Goal: Information Seeking & Learning: Check status

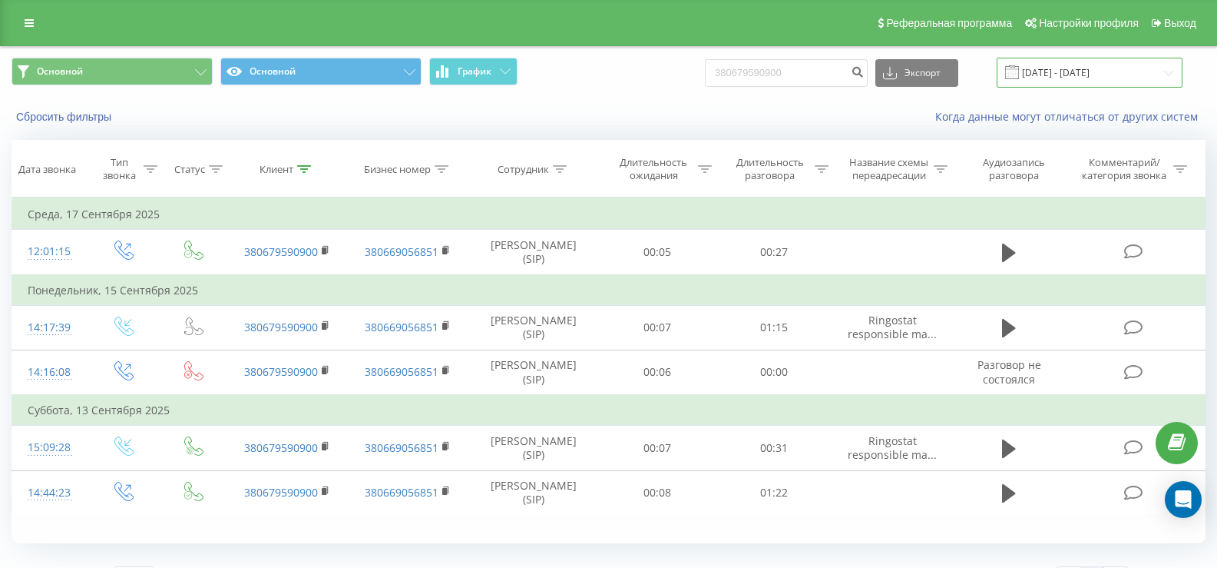
click at [1095, 73] on input "[DATE] - [DATE]" at bounding box center [1090, 73] width 186 height 30
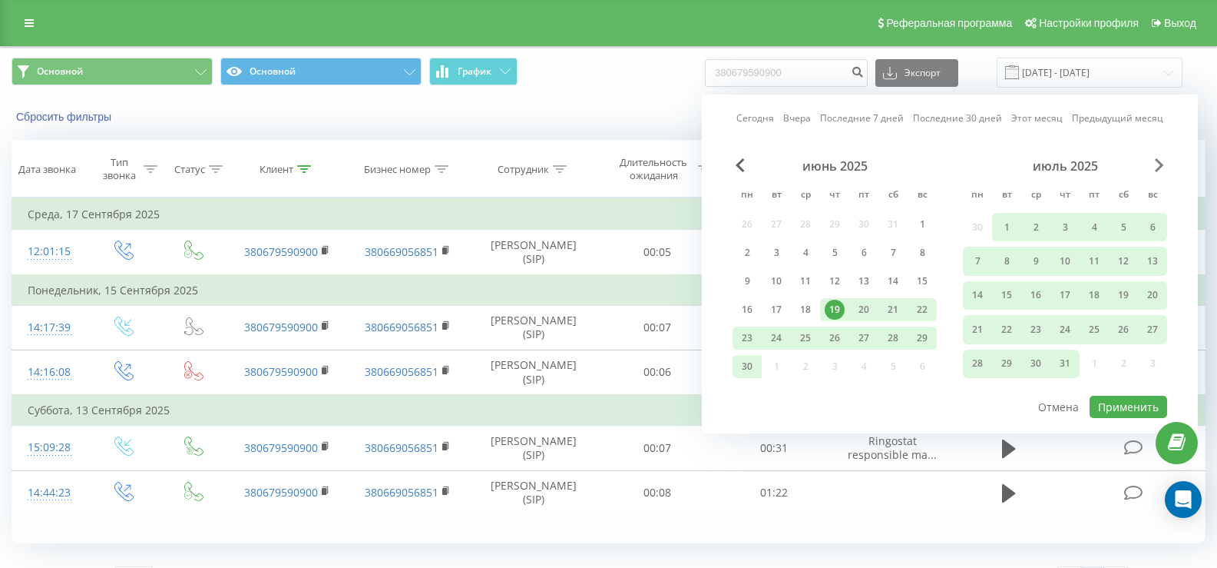
click at [1159, 167] on span "Next Month" at bounding box center [1159, 165] width 9 height 14
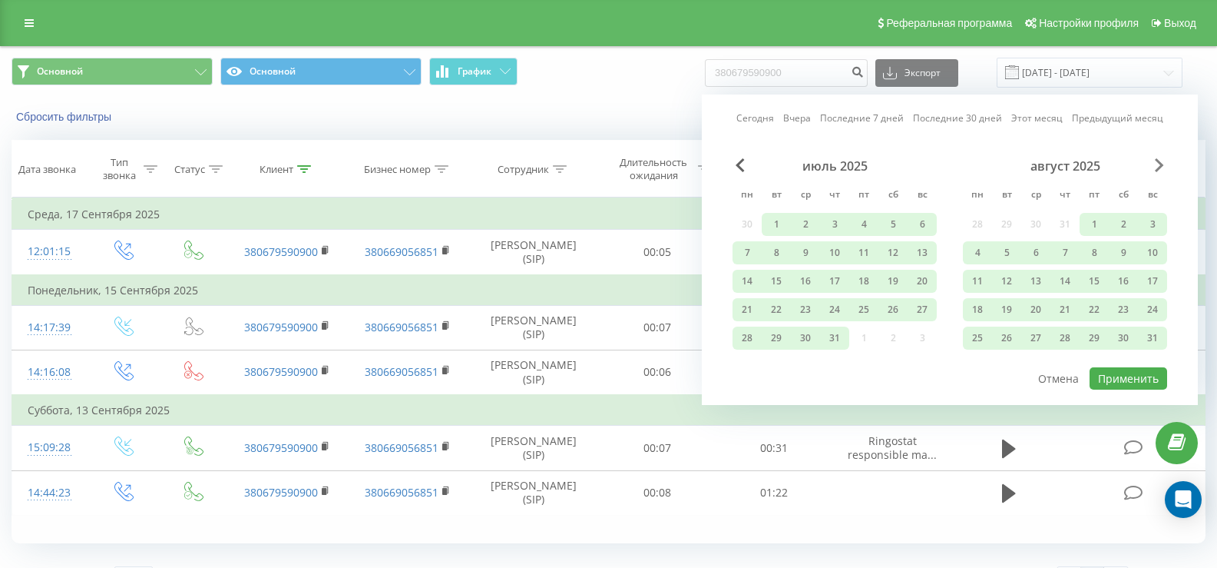
click at [1159, 167] on span "Next Month" at bounding box center [1159, 165] width 9 height 14
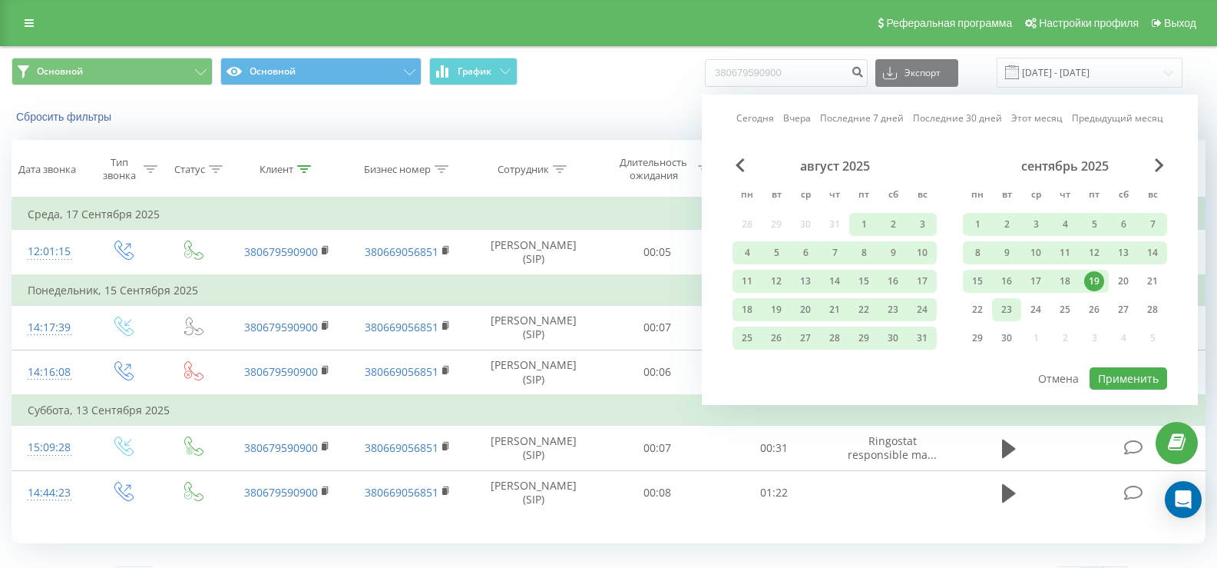
click at [992, 313] on div "23" at bounding box center [1006, 309] width 29 height 23
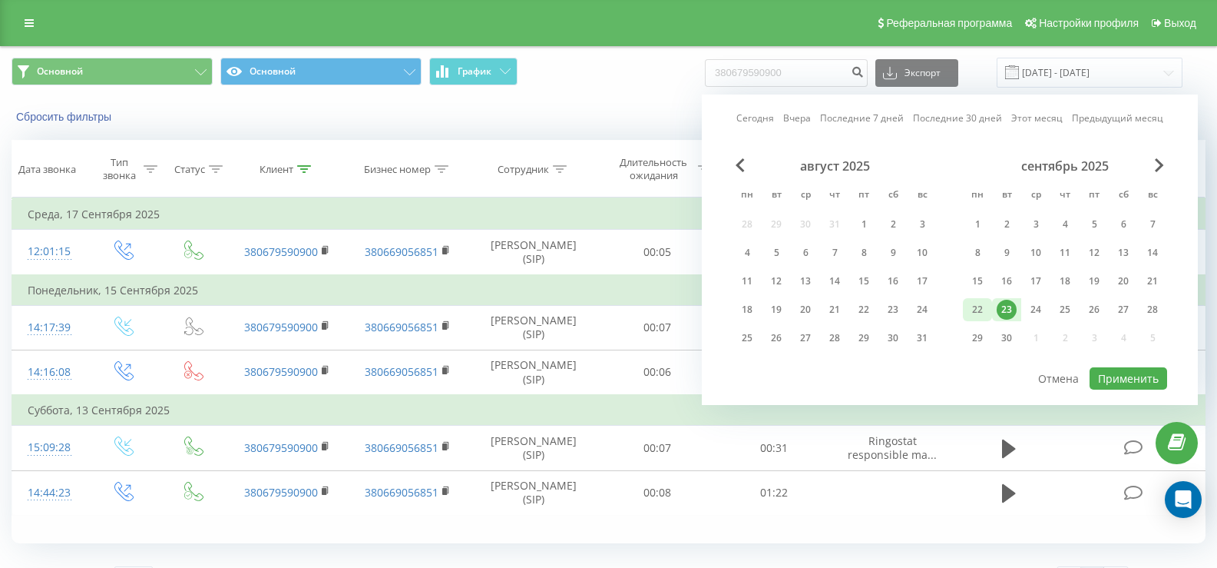
click at [981, 312] on div "22" at bounding box center [978, 310] width 20 height 20
click at [1004, 316] on div "23" at bounding box center [1007, 310] width 20 height 20
click at [979, 310] on div "22" at bounding box center [978, 310] width 20 height 20
click at [1104, 379] on button "Применить" at bounding box center [1129, 378] width 78 height 22
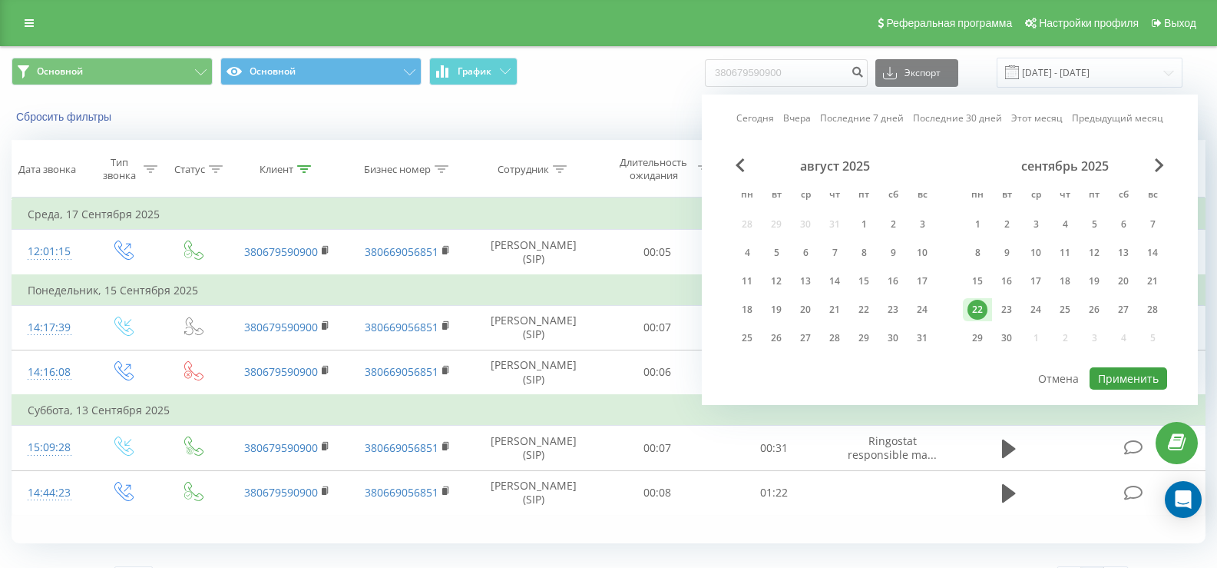
type input "[DATE] - [DATE]"
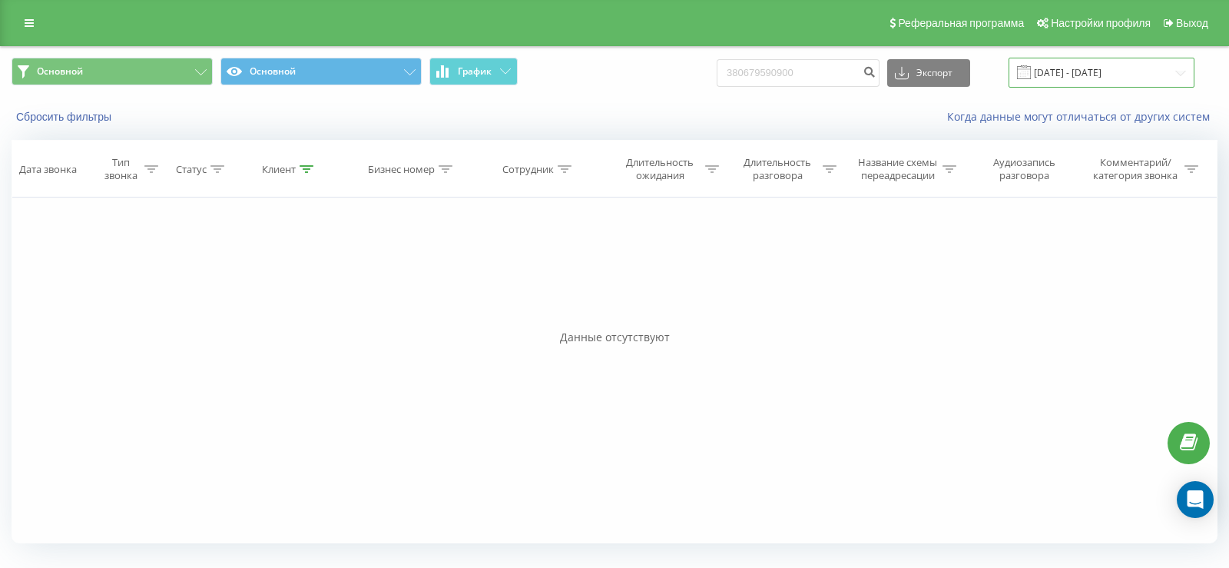
click at [1071, 81] on input "[DATE] - [DATE]" at bounding box center [1101, 73] width 186 height 30
drag, startPoint x: 838, startPoint y: 68, endPoint x: 700, endPoint y: 70, distance: 138.3
click at [700, 70] on div "Основной Основной График 380679590900 Экспорт .csv .xls .xlsx [DATE] - [DATE]" at bounding box center [615, 73] width 1206 height 30
click at [74, 118] on button "Сбросить фильтры" at bounding box center [66, 117] width 108 height 14
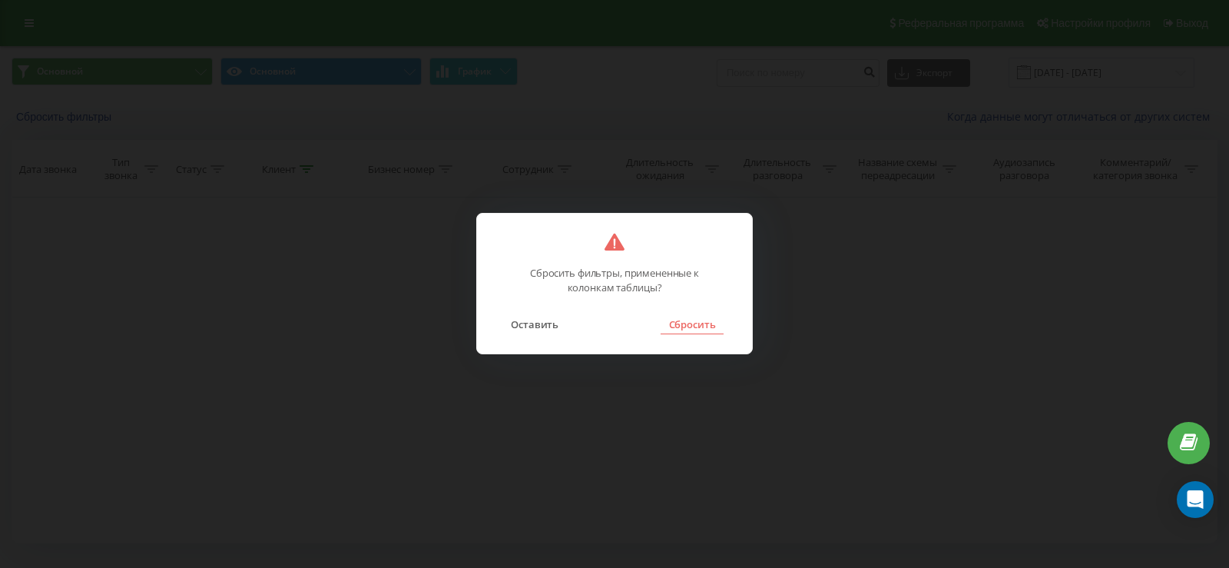
click at [687, 325] on button "Сбросить" at bounding box center [692, 324] width 62 height 20
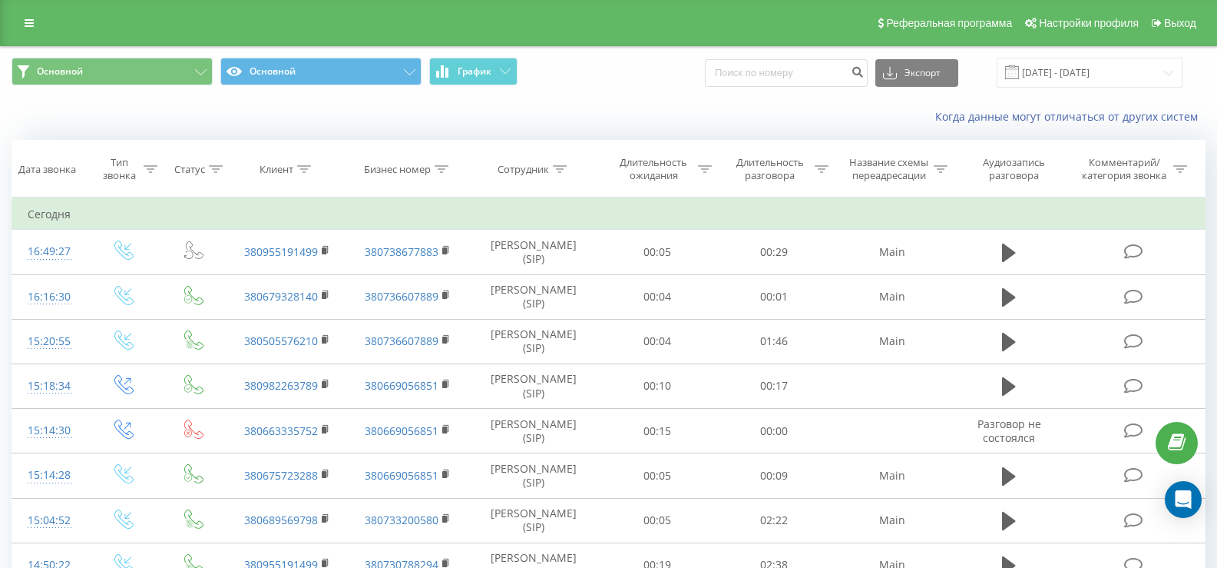
click at [767, 88] on div "Основной Основной График Экспорт .csv .xls .xlsx [DATE] - [DATE]" at bounding box center [609, 72] width 1216 height 51
click at [767, 75] on input at bounding box center [786, 73] width 163 height 28
type input "0955191499"
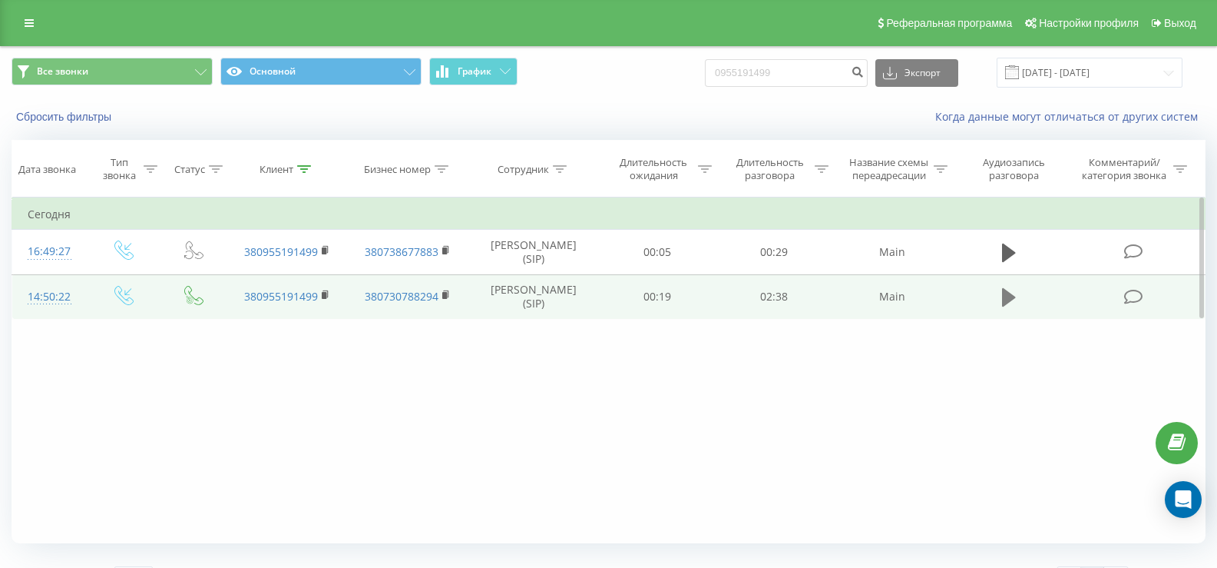
click at [1009, 297] on icon at bounding box center [1009, 297] width 14 height 18
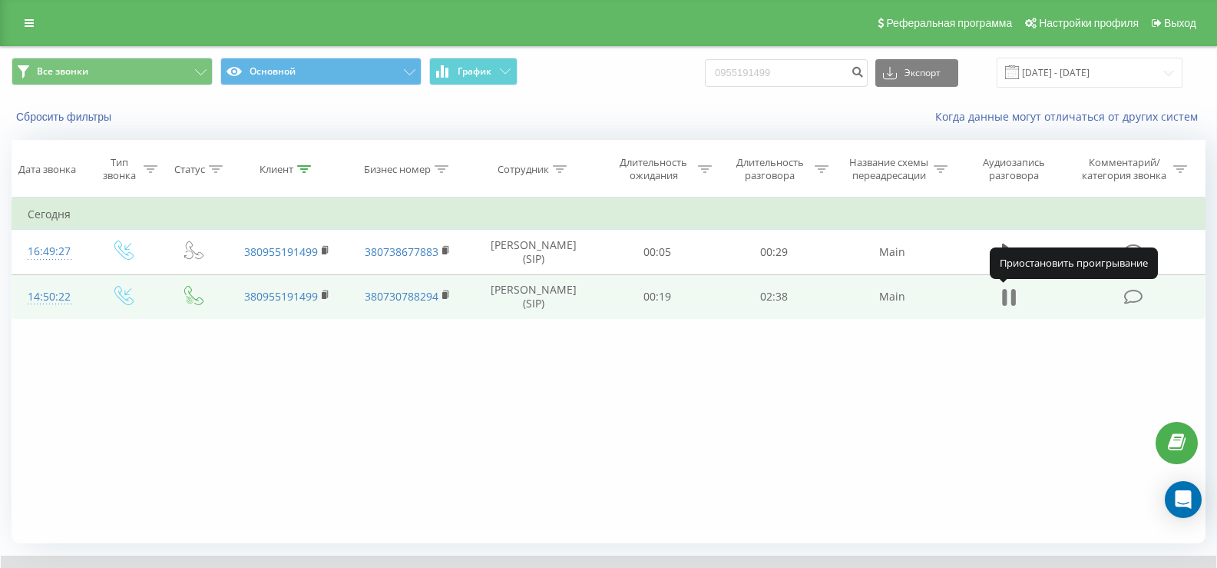
click at [1012, 300] on icon at bounding box center [1014, 297] width 5 height 17
click at [1011, 300] on icon at bounding box center [1009, 297] width 14 height 18
click at [1011, 300] on icon at bounding box center [1009, 297] width 14 height 22
